Goal: Task Accomplishment & Management: Use online tool/utility

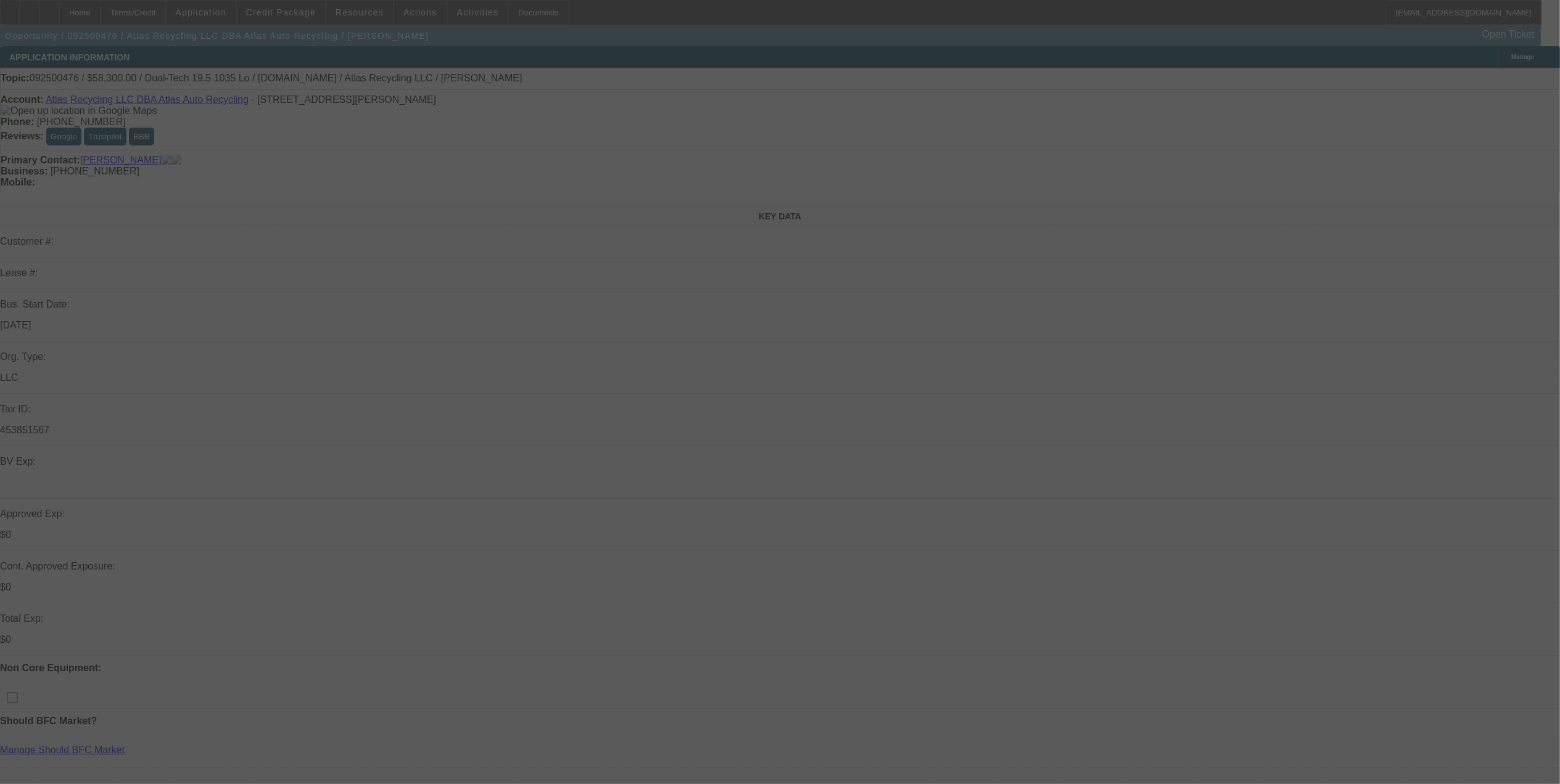
select select "0"
select select "2"
select select "0.1"
select select "4"
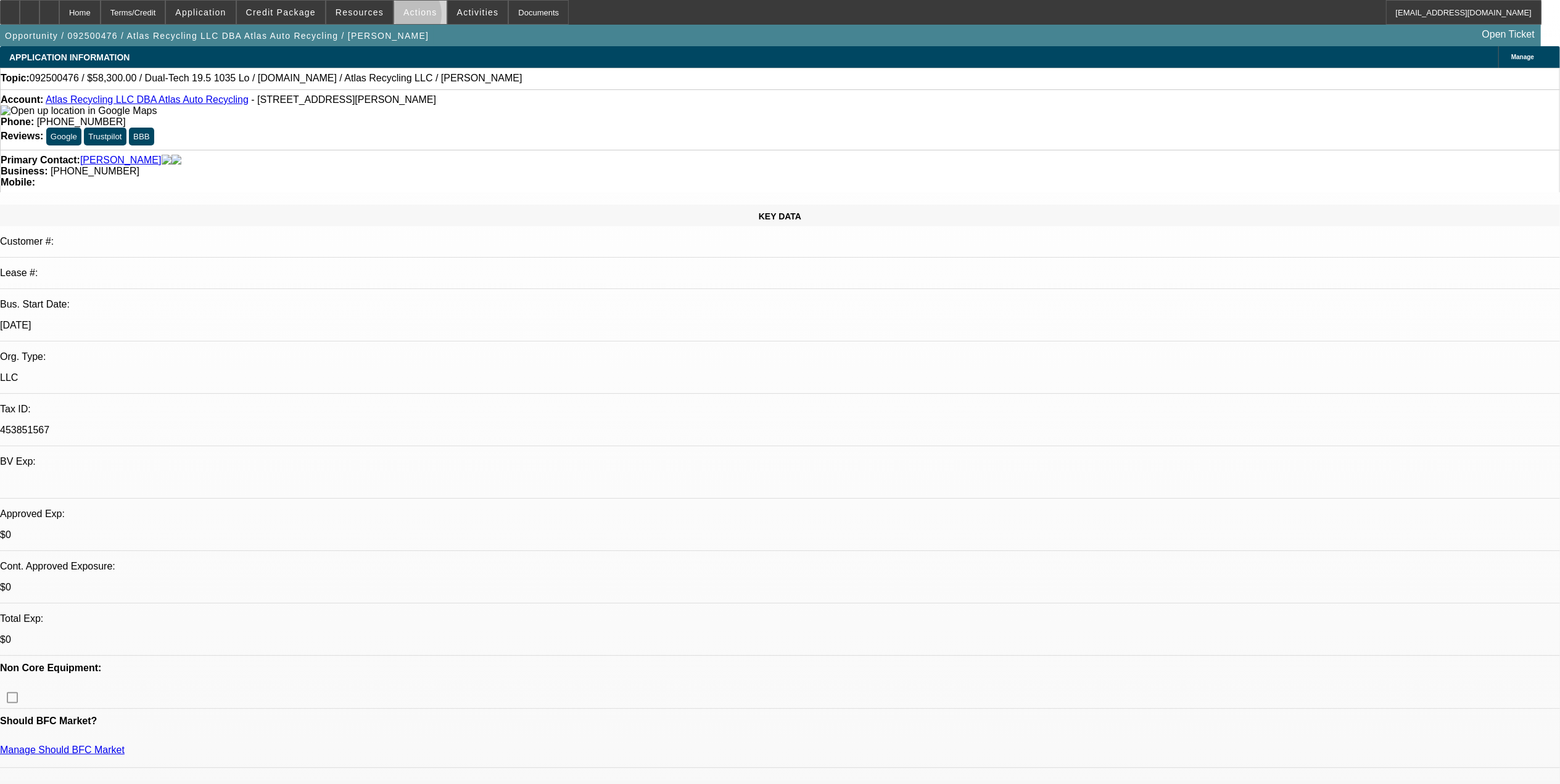
click at [400, 18] on span at bounding box center [420, 12] width 52 height 30
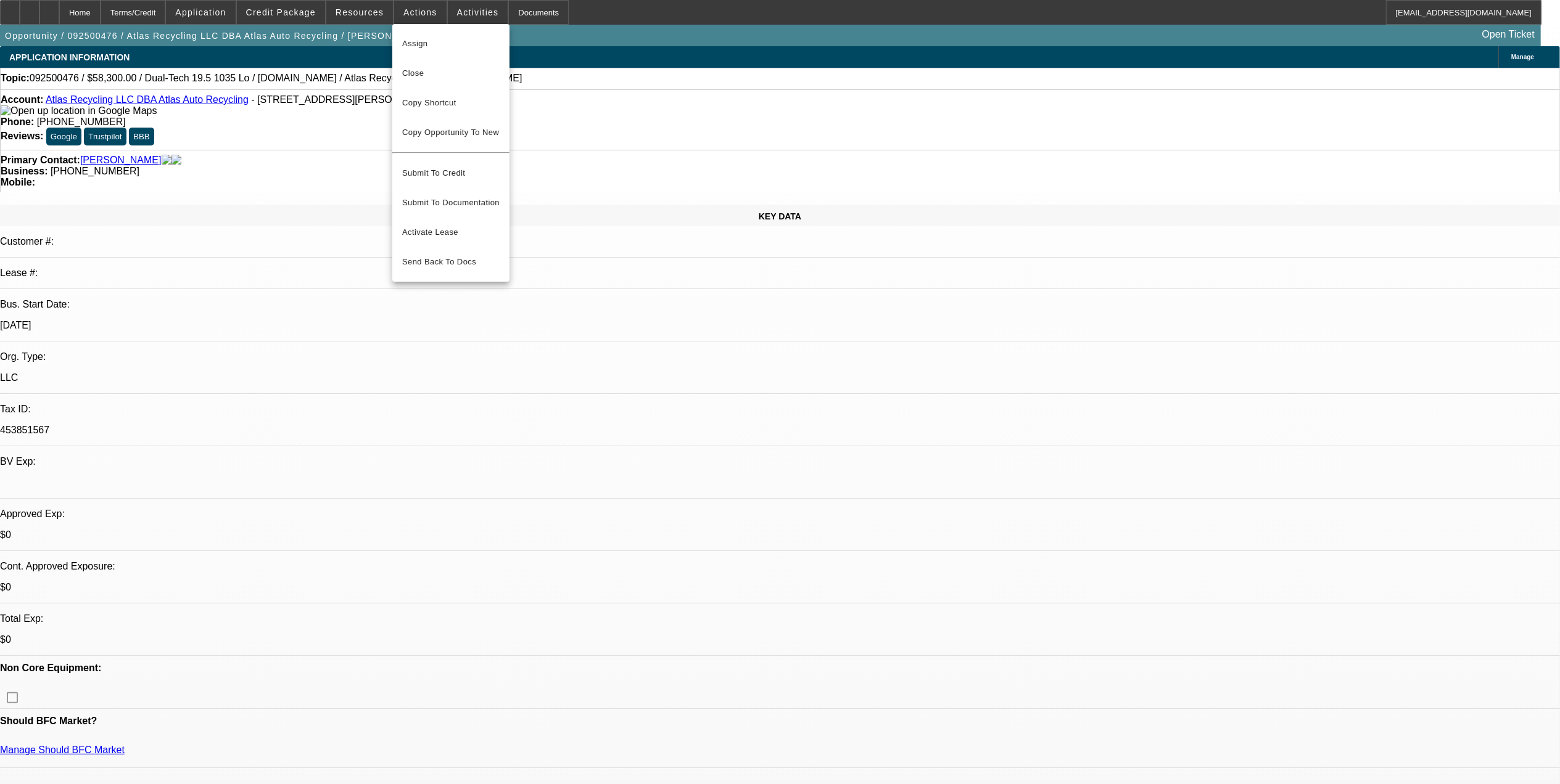
click at [460, 13] on div at bounding box center [780, 392] width 1560 height 784
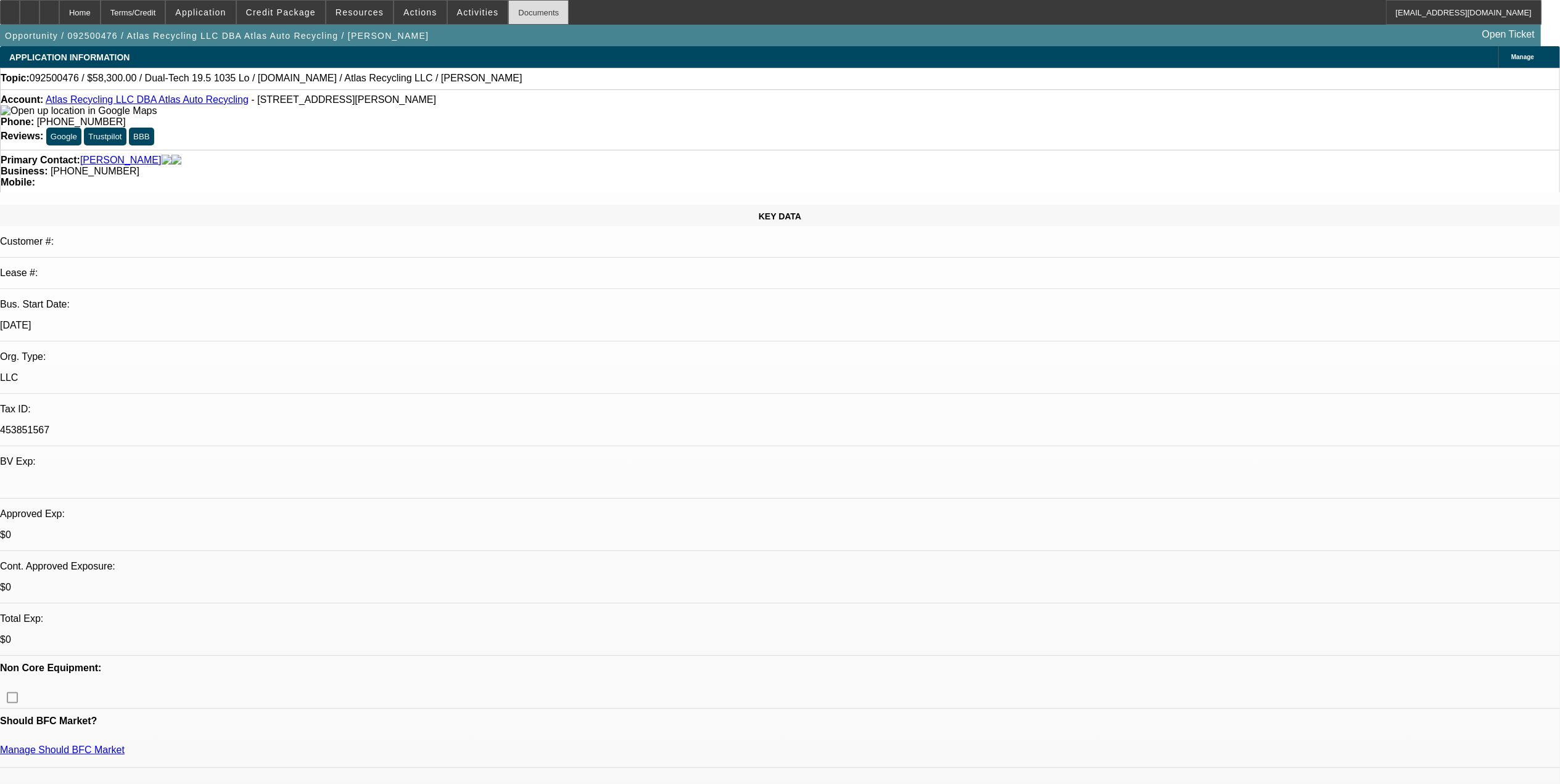
click at [508, 13] on div "Documents" at bounding box center [538, 12] width 60 height 25
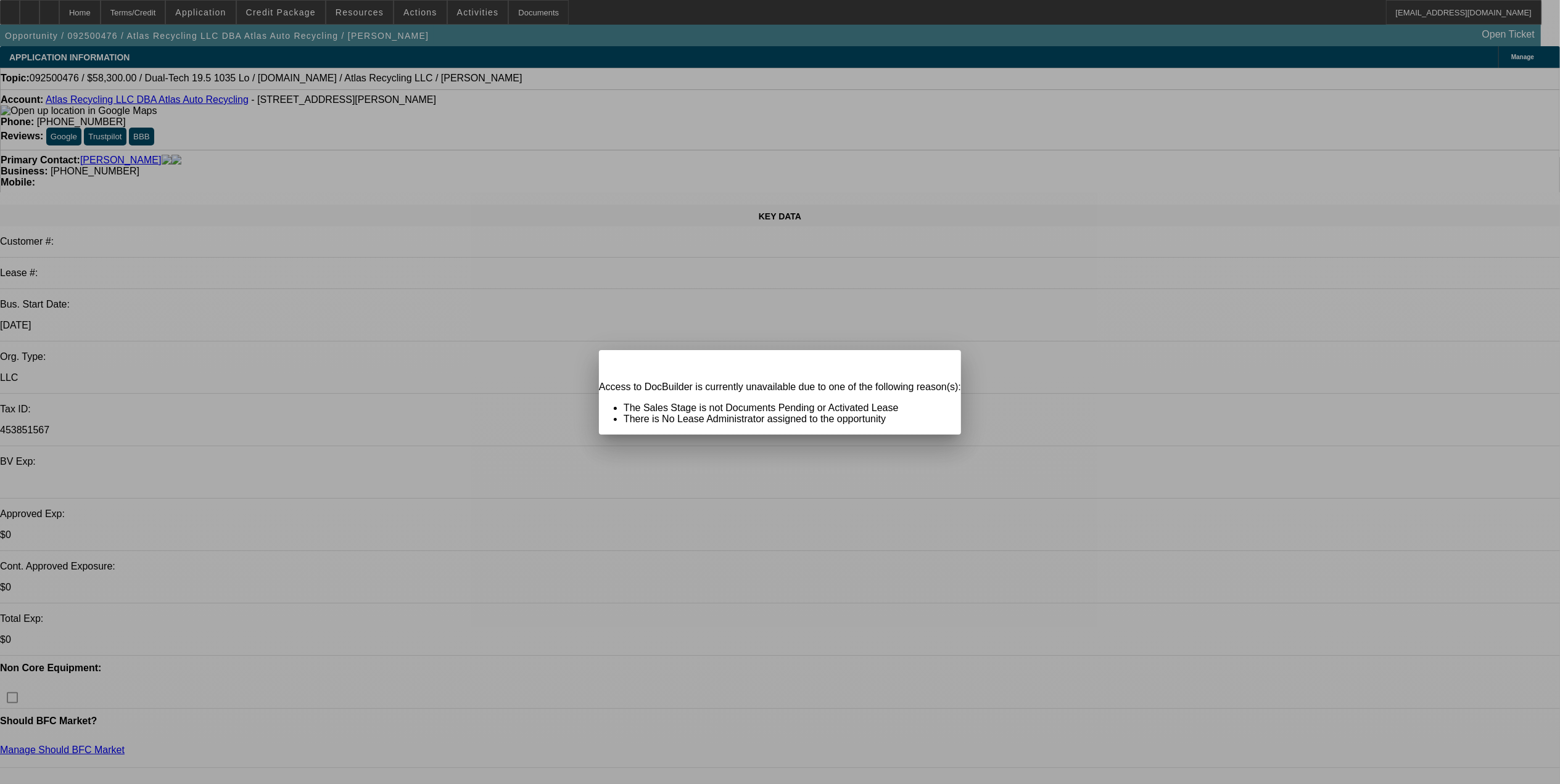
click at [457, 10] on div at bounding box center [780, 392] width 1560 height 784
click at [937, 365] on span "Close" at bounding box center [945, 361] width 16 height 7
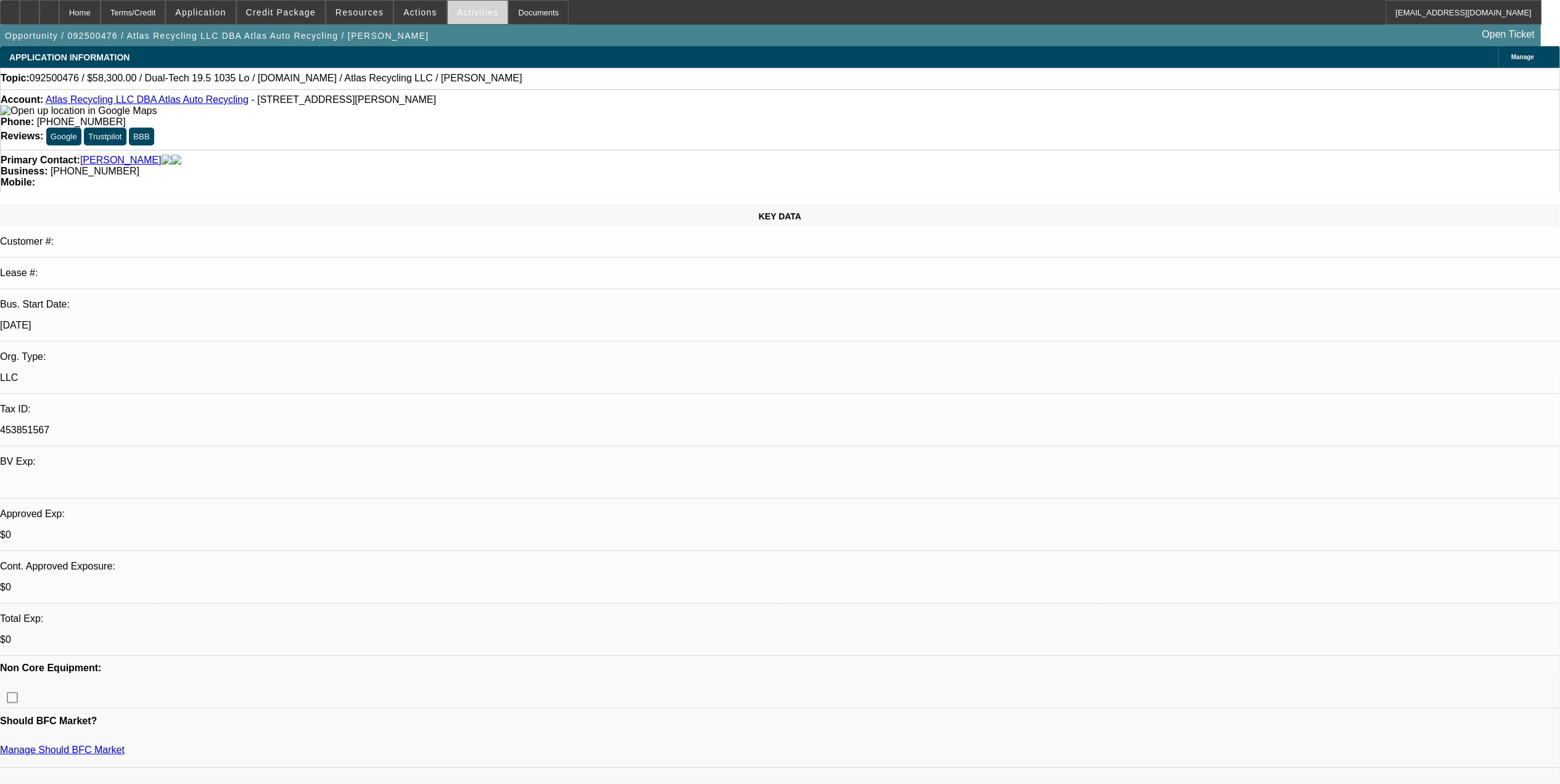
click at [448, 10] on span at bounding box center [478, 12] width 60 height 30
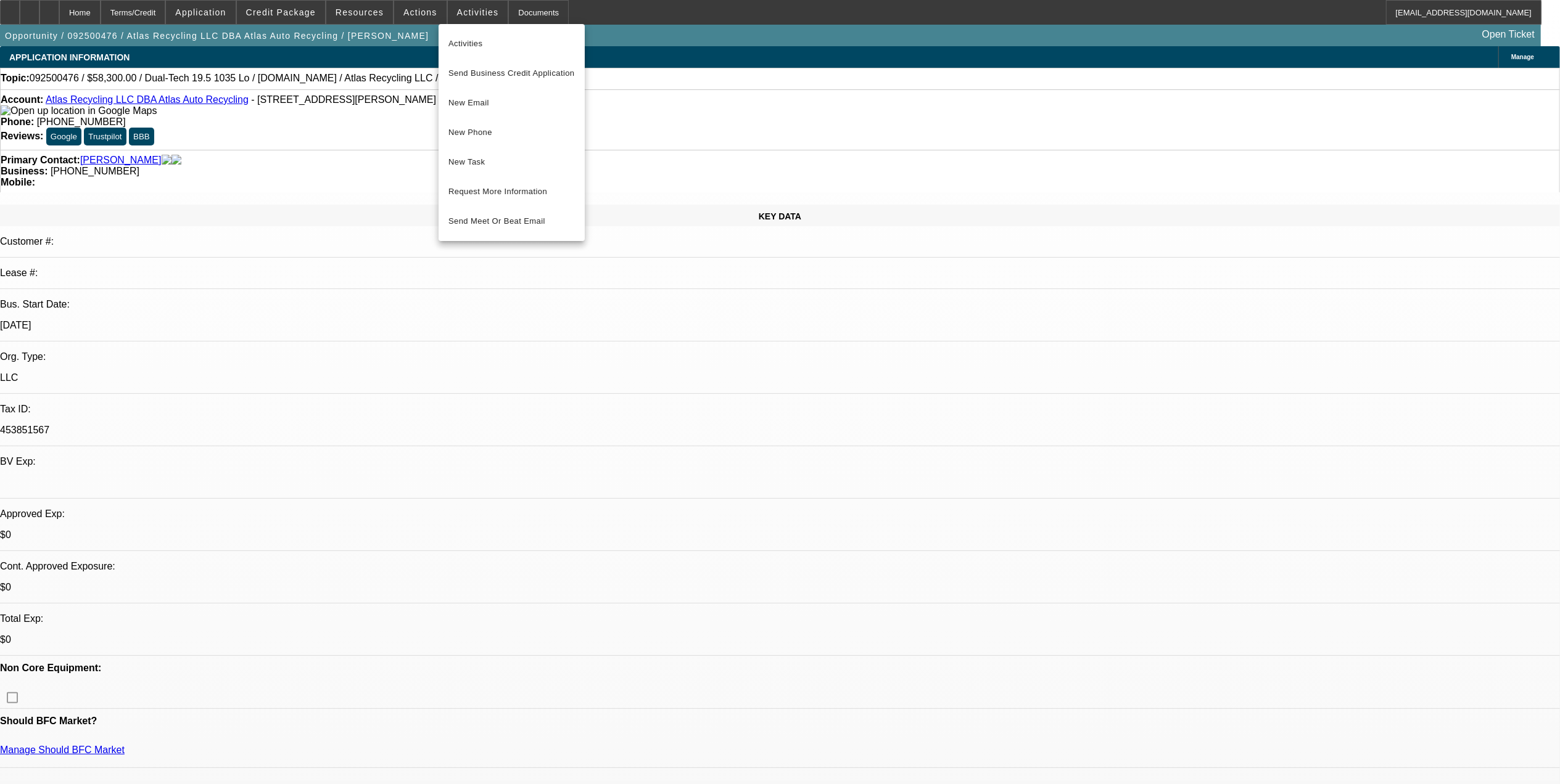
click at [426, 8] on div at bounding box center [780, 392] width 1560 height 784
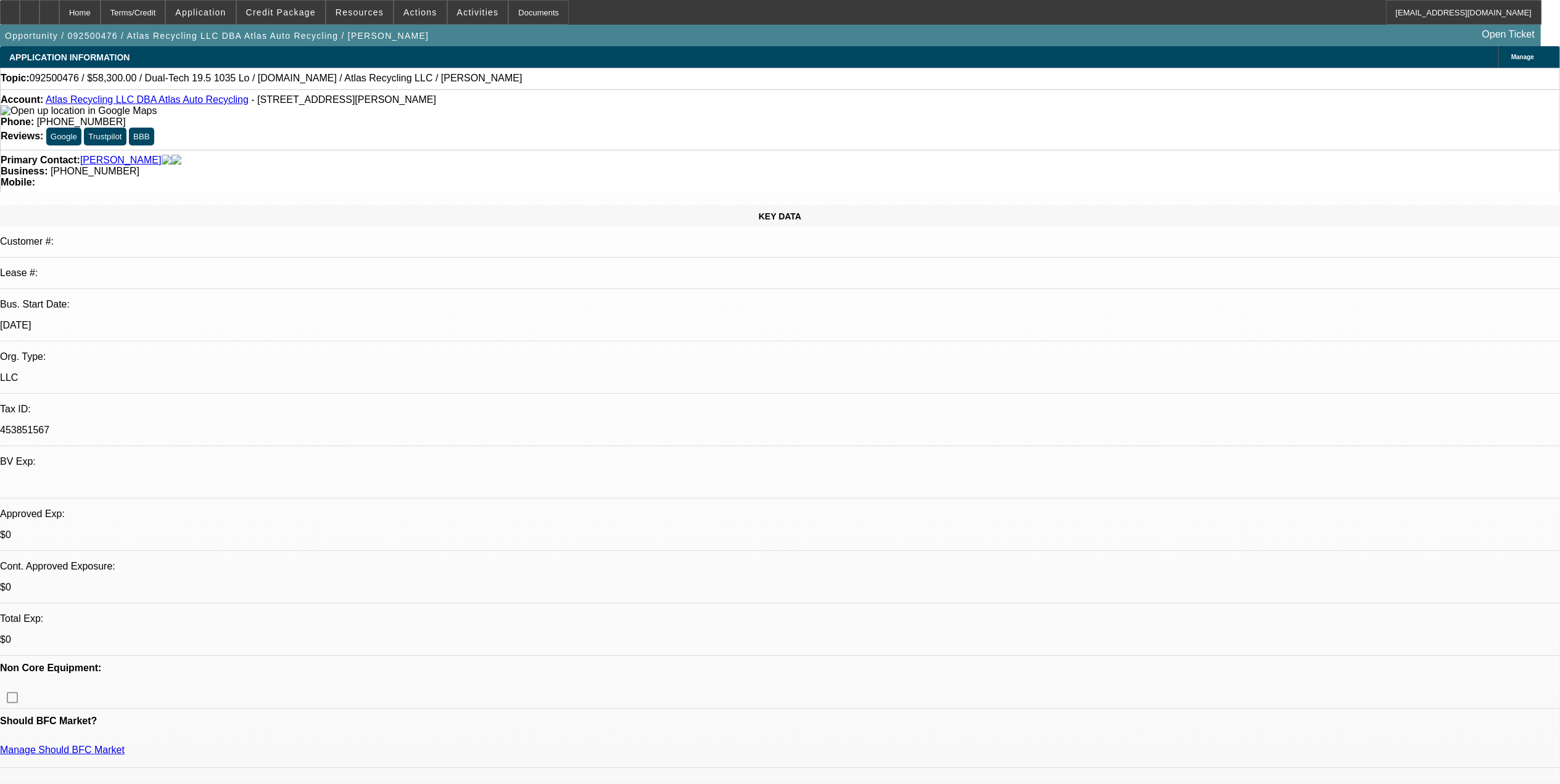
click at [426, 8] on span "Actions" at bounding box center [420, 13] width 34 height 10
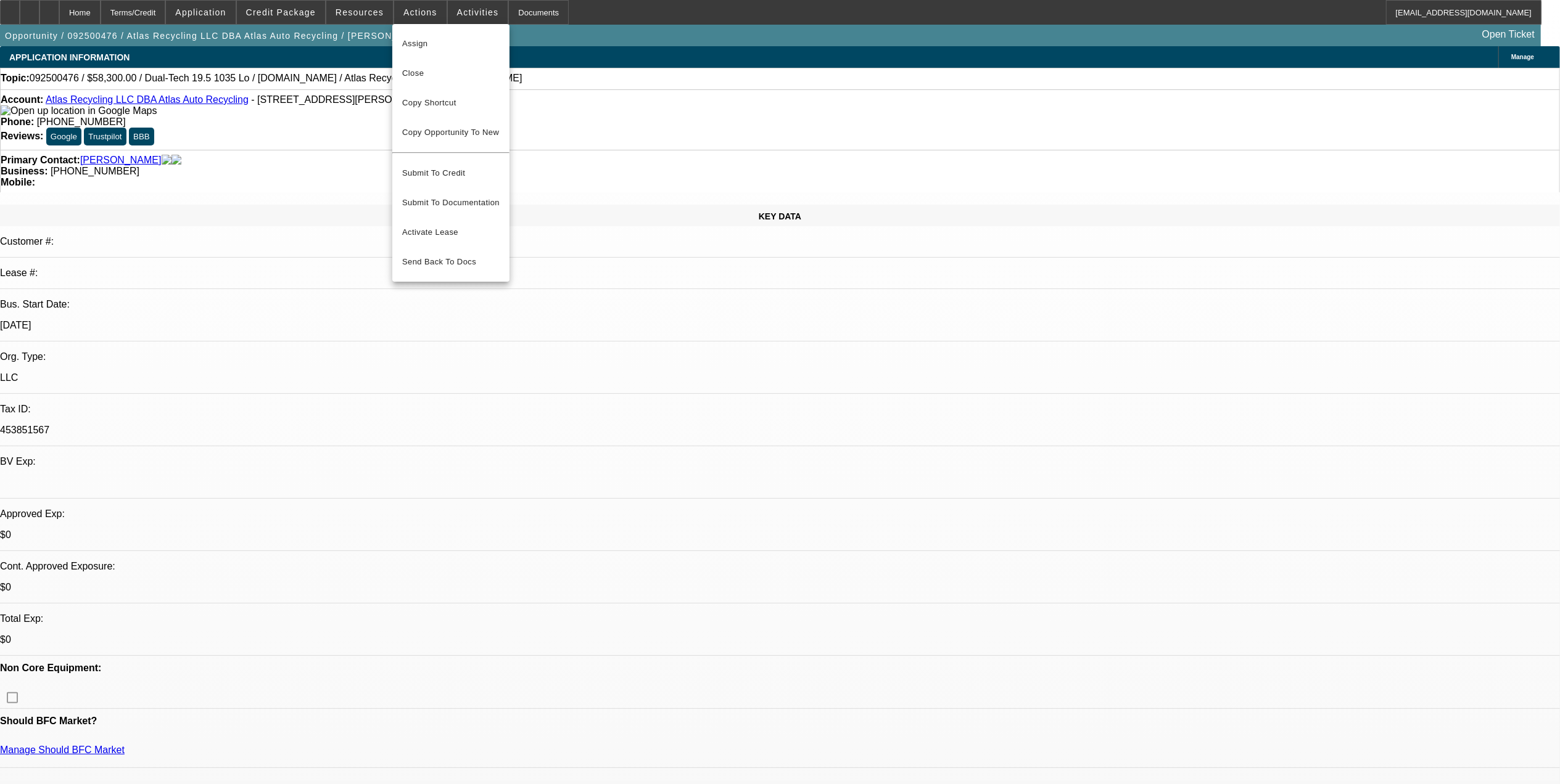
click at [459, 17] on div at bounding box center [780, 392] width 1560 height 784
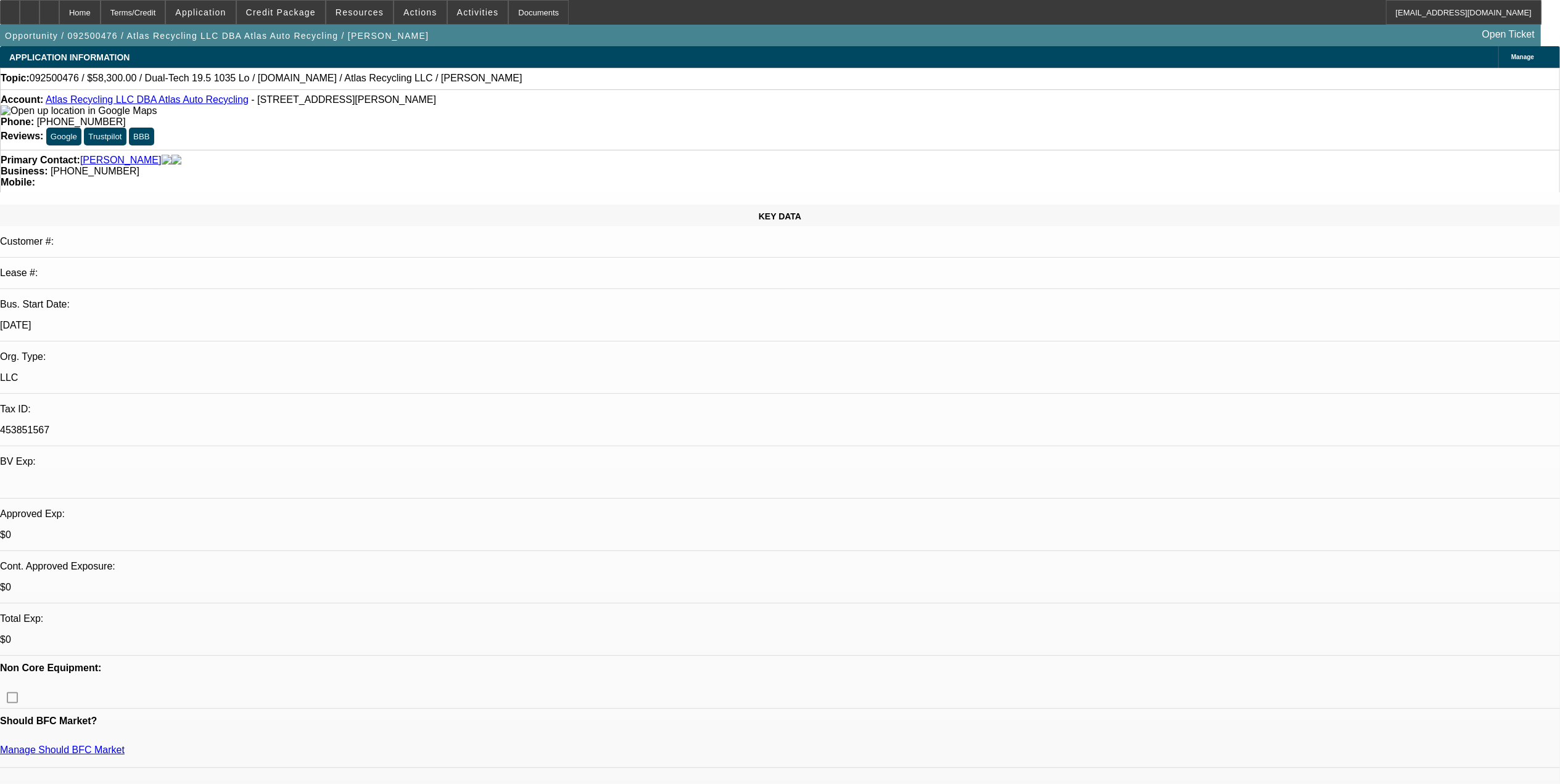
click at [459, 17] on span at bounding box center [478, 12] width 60 height 30
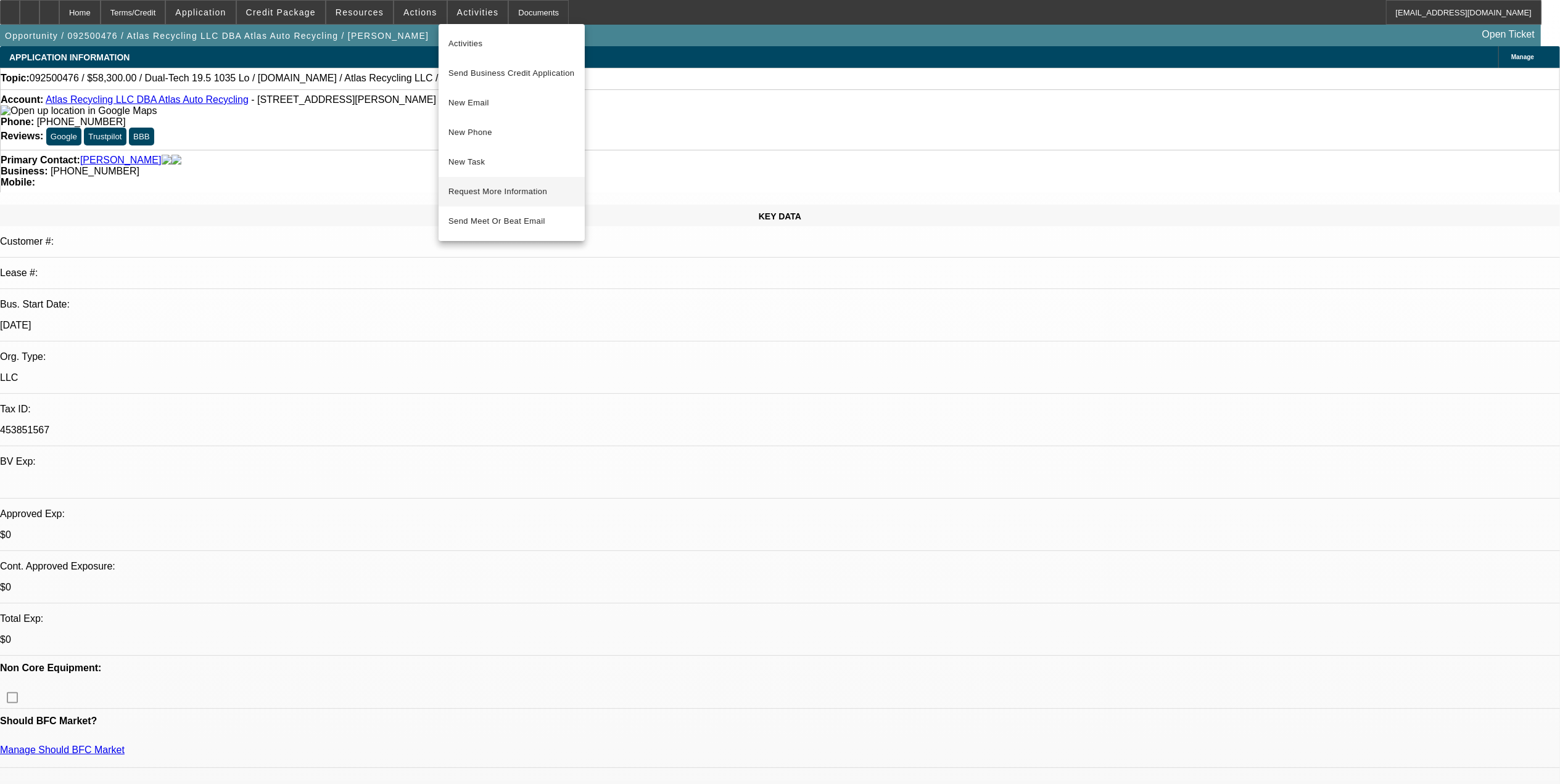
click at [519, 191] on span "Request More Information" at bounding box center [511, 191] width 126 height 15
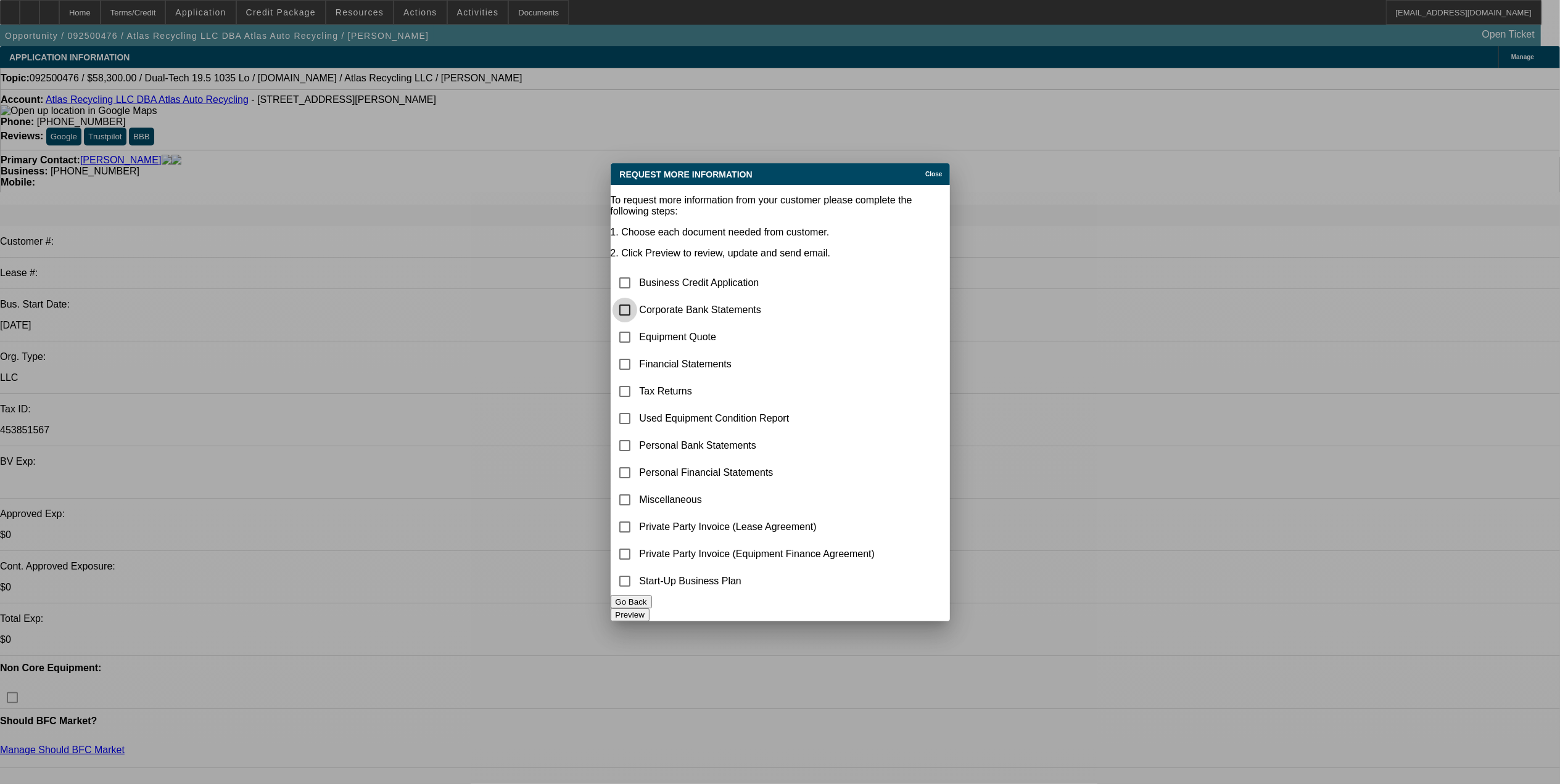
click at [638, 298] on input "checkbox" at bounding box center [625, 310] width 25 height 25
checkbox input "true"
drag, startPoint x: 883, startPoint y: 618, endPoint x: 883, endPoint y: 611, distance: 7.0
click at [650, 618] on button "Preview" at bounding box center [630, 614] width 39 height 13
